Goal: Find contact information: Find contact information

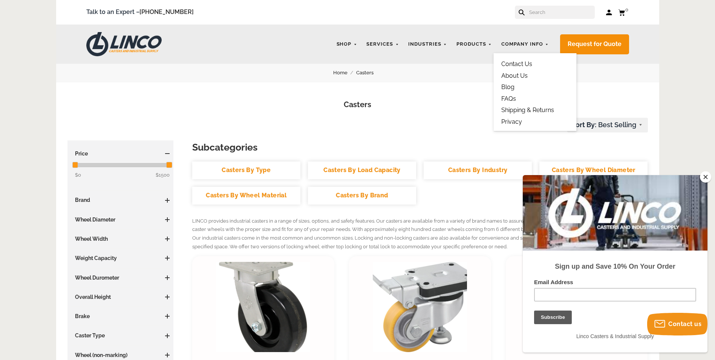
click at [522, 61] on link "Contact Us" at bounding box center [516, 63] width 31 height 7
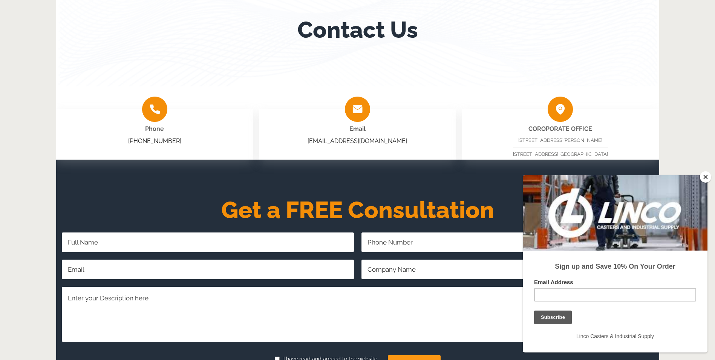
scroll to position [188, 0]
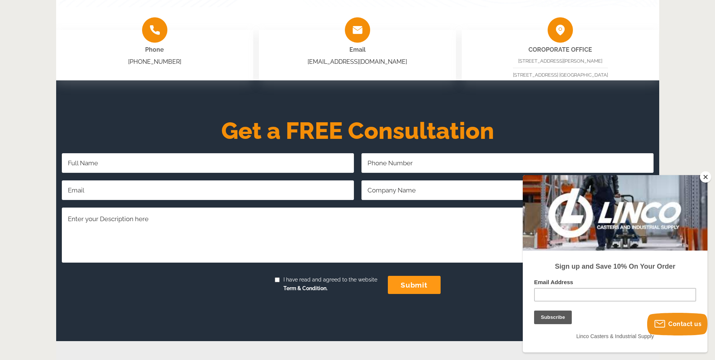
drag, startPoint x: 704, startPoint y: 176, endPoint x: 152, endPoint y: 1, distance: 578.9
click at [704, 176] on button "Close" at bounding box center [705, 176] width 11 height 11
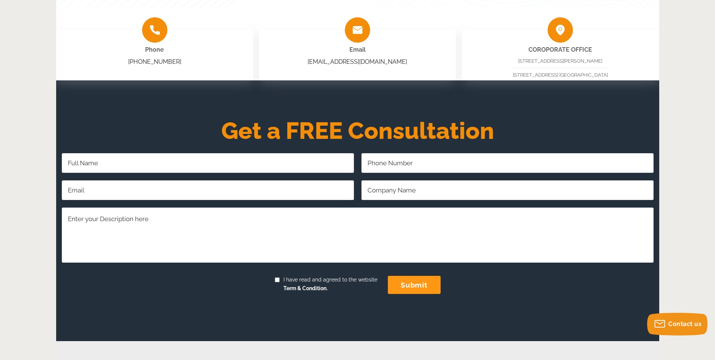
drag, startPoint x: 517, startPoint y: 60, endPoint x: 610, endPoint y: 63, distance: 93.6
click at [608, 63] on div "10749 E. Rush St. S. El Monte, CA 91733 7588 Clairemont Mesa Blvd. San Diego, C…" at bounding box center [560, 68] width 95 height 22
drag, startPoint x: 610, startPoint y: 63, endPoint x: 521, endPoint y: 79, distance: 90.3
click at [521, 79] on div "10749 E. Rush St. S. El Monte, CA 91733 7588 Clairemont Mesa Blvd. San Diego, C…" at bounding box center [560, 68] width 95 height 22
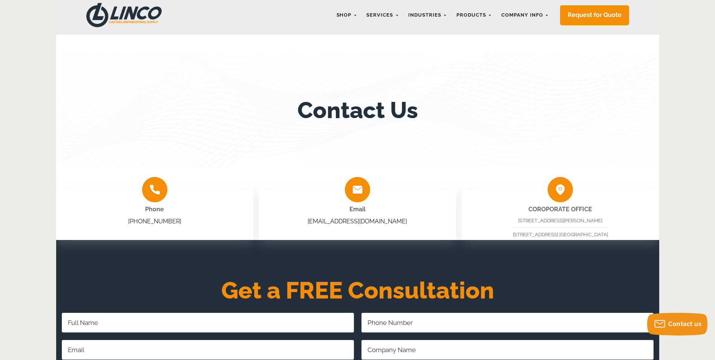
scroll to position [0, 0]
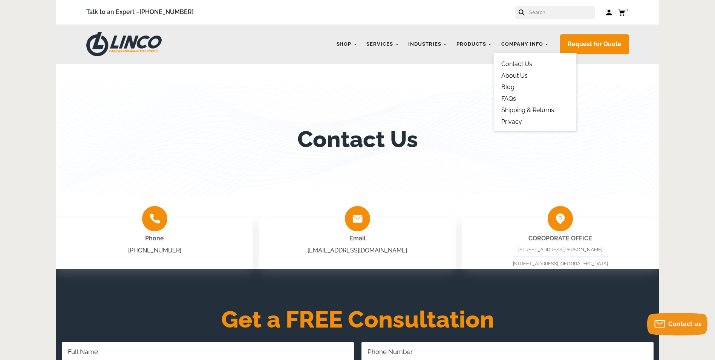
click at [513, 61] on link "Contact Us" at bounding box center [516, 63] width 31 height 7
click at [513, 41] on link "Company Info" at bounding box center [525, 44] width 55 height 15
click at [514, 74] on link "About Us" at bounding box center [514, 75] width 26 height 7
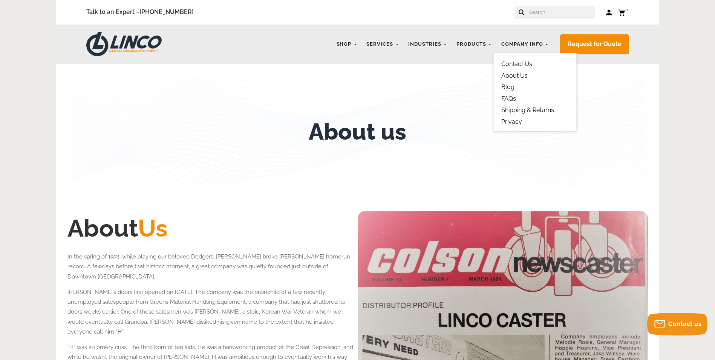
click at [517, 74] on link "About Us" at bounding box center [514, 75] width 26 height 7
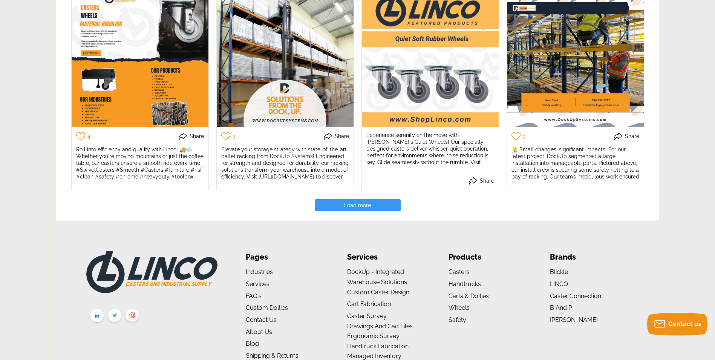
scroll to position [1658, 0]
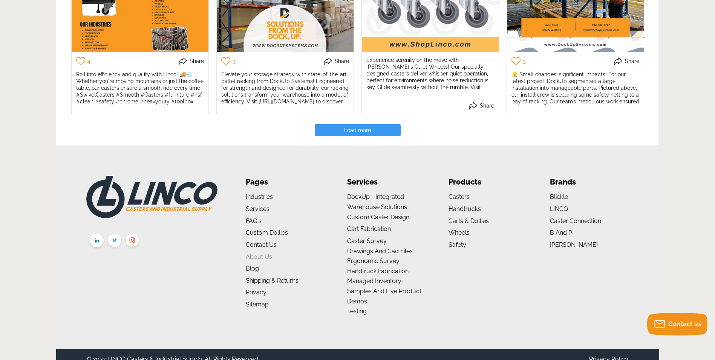
click at [253, 253] on link "About us" at bounding box center [259, 256] width 26 height 7
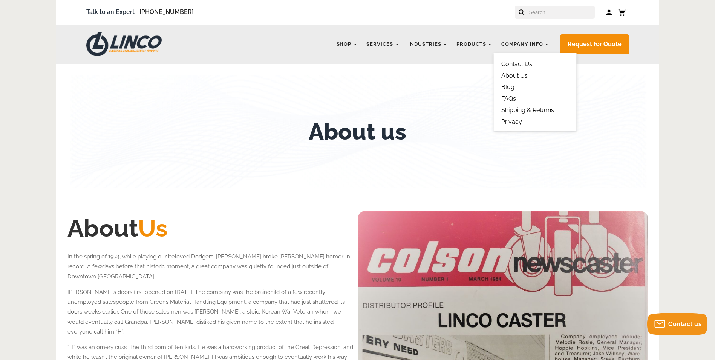
click at [516, 63] on link "Contact Us" at bounding box center [516, 63] width 31 height 7
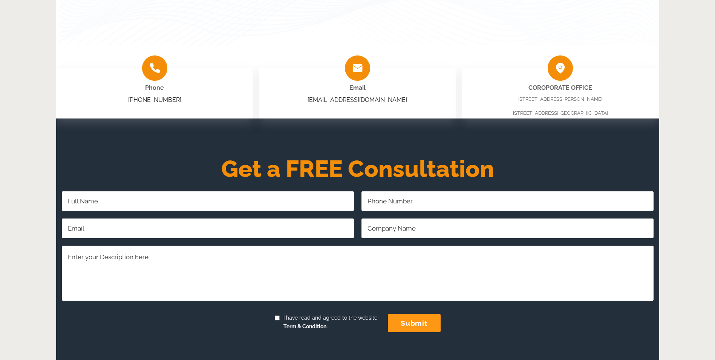
scroll to position [151, 0]
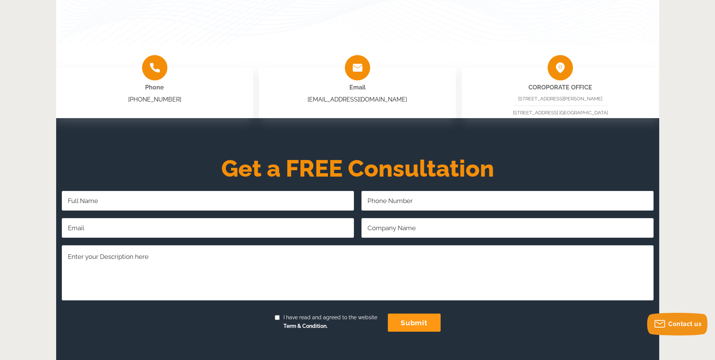
drag, startPoint x: 518, startPoint y: 98, endPoint x: 607, endPoint y: 96, distance: 89.0
click at [607, 96] on div "[STREET_ADDRESS][PERSON_NAME] [STREET_ADDRESS] [GEOGRAPHIC_DATA]" at bounding box center [560, 106] width 95 height 22
copy span "[STREET_ADDRESS][PERSON_NAME]"
drag, startPoint x: 615, startPoint y: 113, endPoint x: 502, endPoint y: 109, distance: 112.8
click at [502, 109] on div "COROPORATE OFFICE 10749 E. Rush St. S. El Monte, CA 91733 7588 Clairemont Mesa …" at bounding box center [560, 92] width 197 height 51
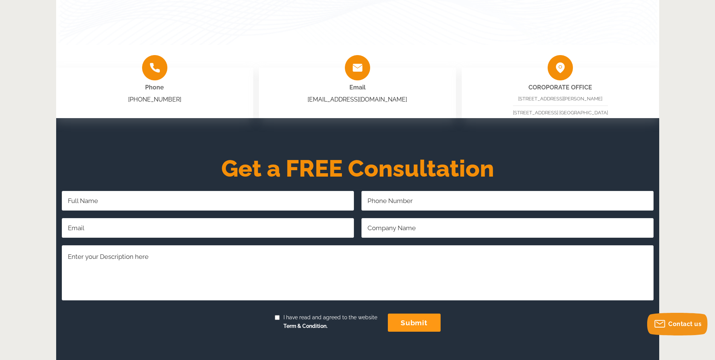
copy span "7588 Clairemont Mesa Blvd. San Diego, CA 92111"
drag, startPoint x: 517, startPoint y: 96, endPoint x: 627, endPoint y: 98, distance: 109.7
click at [627, 98] on div "COROPORATE OFFICE 10749 E. Rush St. S. El Monte, CA 91733 7588 Clairemont Mesa …" at bounding box center [560, 92] width 197 height 51
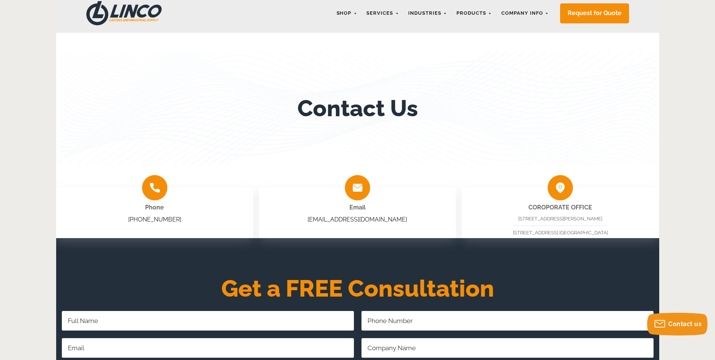
scroll to position [0, 0]
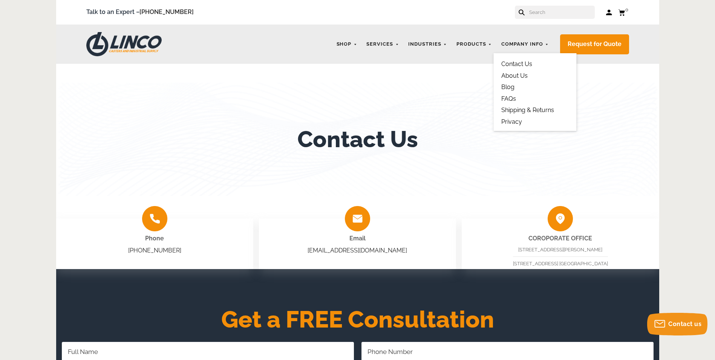
click at [511, 76] on link "About Us" at bounding box center [514, 75] width 26 height 7
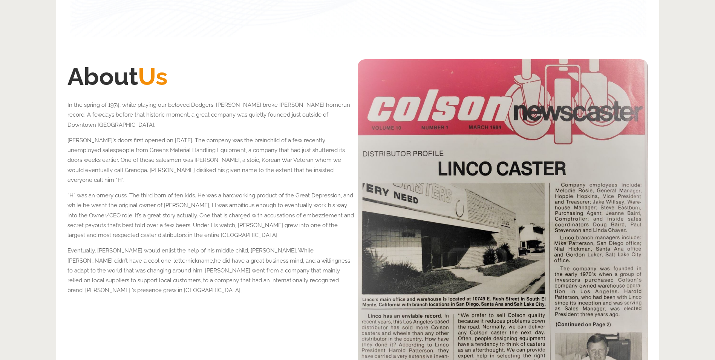
scroll to position [151, 0]
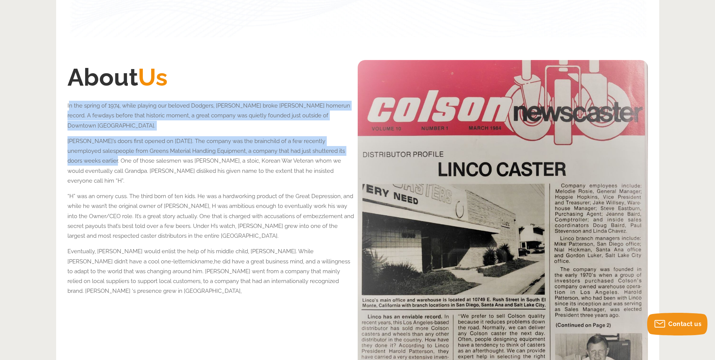
drag, startPoint x: 84, startPoint y: 160, endPoint x: 69, endPoint y: 102, distance: 60.1
click at [69, 102] on div "About Us In the spring of 1974, while playing our beloved Dodgers, [PERSON_NAME…" at bounding box center [210, 253] width 286 height 387
drag, startPoint x: 69, startPoint y: 102, endPoint x: 84, endPoint y: 115, distance: 19.8
drag, startPoint x: 84, startPoint y: 115, endPoint x: 68, endPoint y: 105, distance: 18.7
click at [70, 106] on span "In the spring of 1974, while playing our beloved Dodgers, [PERSON_NAME] broke […" at bounding box center [208, 115] width 283 height 27
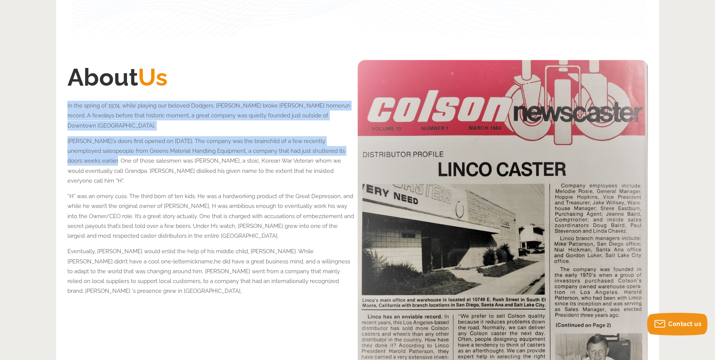
drag, startPoint x: 68, startPoint y: 104, endPoint x: 84, endPoint y: 162, distance: 60.4
click at [84, 162] on div "About Us In the spring of 1974, while playing our beloved Dodgers, [PERSON_NAME…" at bounding box center [210, 253] width 286 height 387
drag, startPoint x: 84, startPoint y: 162, endPoint x: 77, endPoint y: 155, distance: 10.1
copy div "In the spring of 1974, while playing our beloved Dodgers, [PERSON_NAME] broke […"
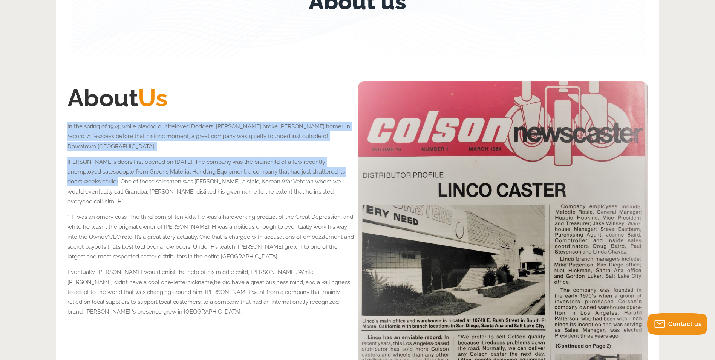
scroll to position [113, 0]
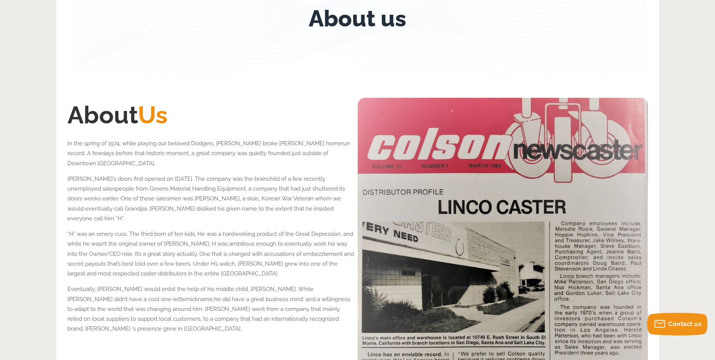
click at [156, 204] on p "[PERSON_NAME]’s doors first opened on [DATE]. The company was the brainchild of…" at bounding box center [210, 198] width 286 height 49
